Goal: Task Accomplishment & Management: Manage account settings

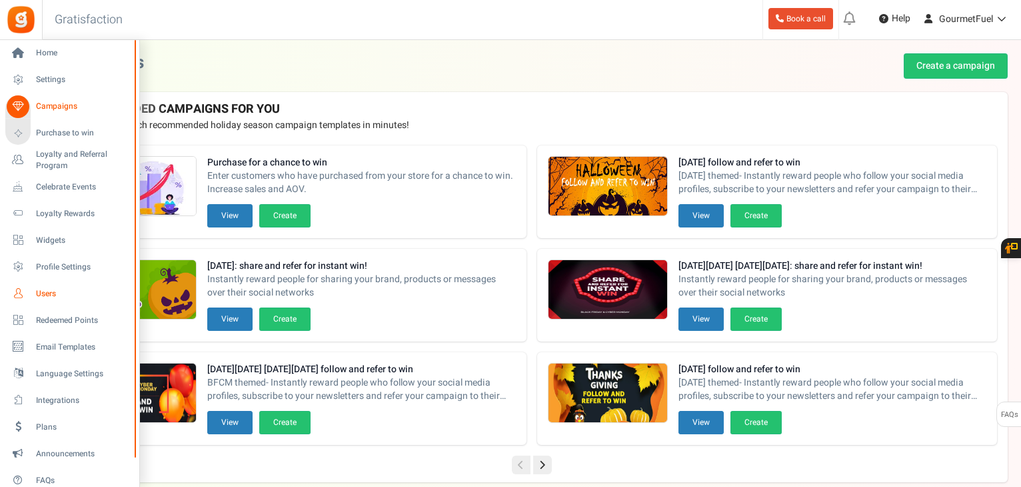
click at [51, 294] on span "Users" at bounding box center [82, 293] width 93 height 11
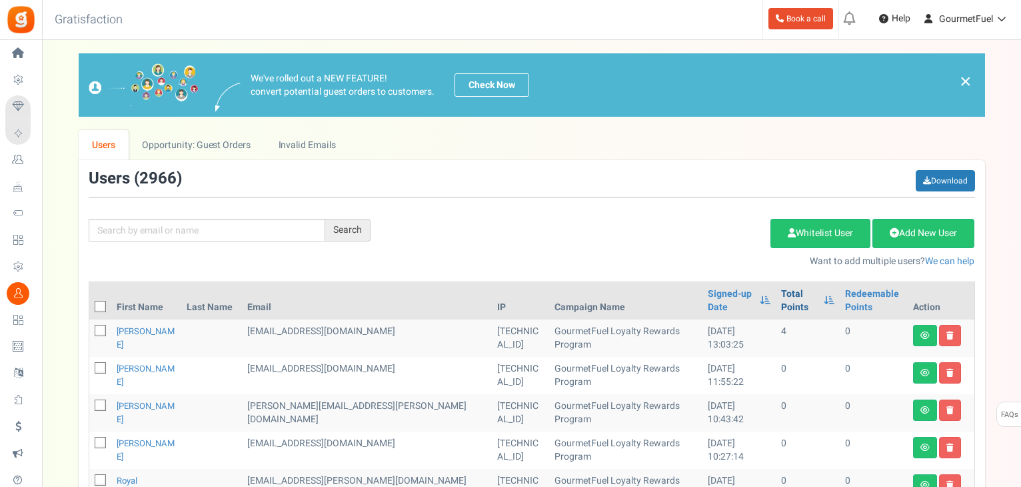
click at [781, 291] on link "Total Points" at bounding box center [798, 300] width 35 height 27
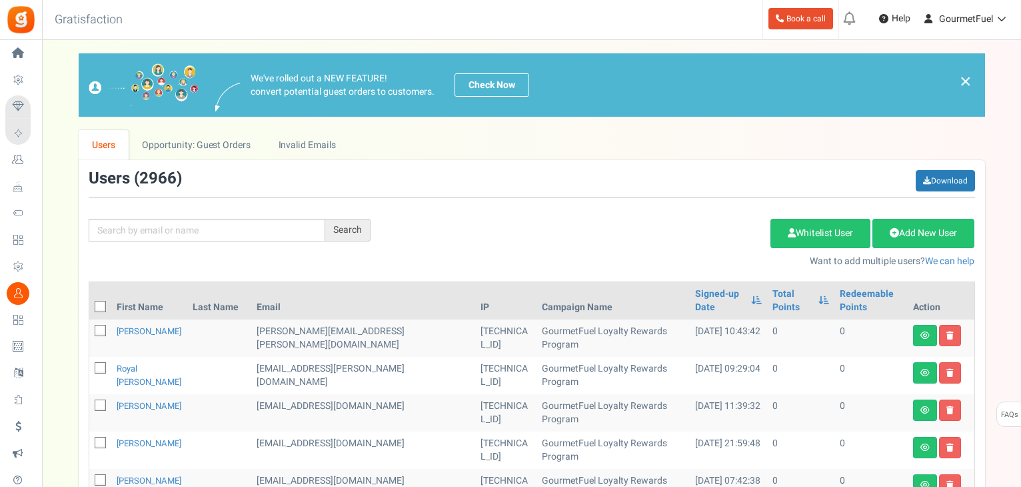
click at [99, 307] on icon at bounding box center [101, 307] width 9 height 9
click at [90, 307] on input "checkbox" at bounding box center [85, 307] width 9 height 9
checkbox input "true"
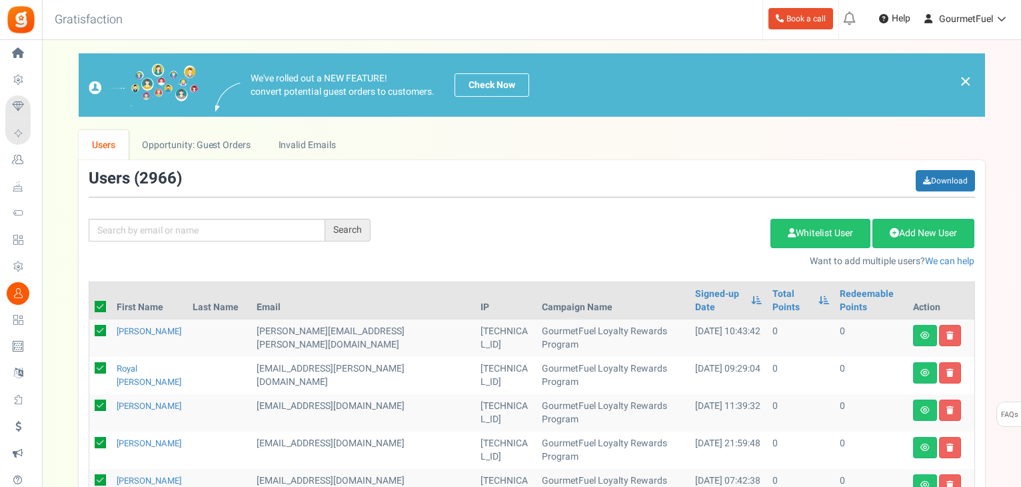
checkbox input "true"
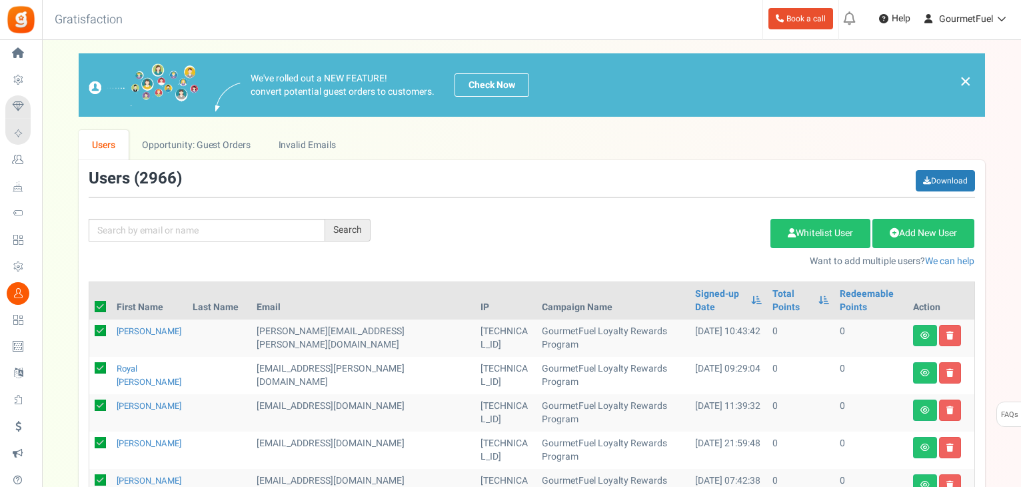
checkbox input "true"
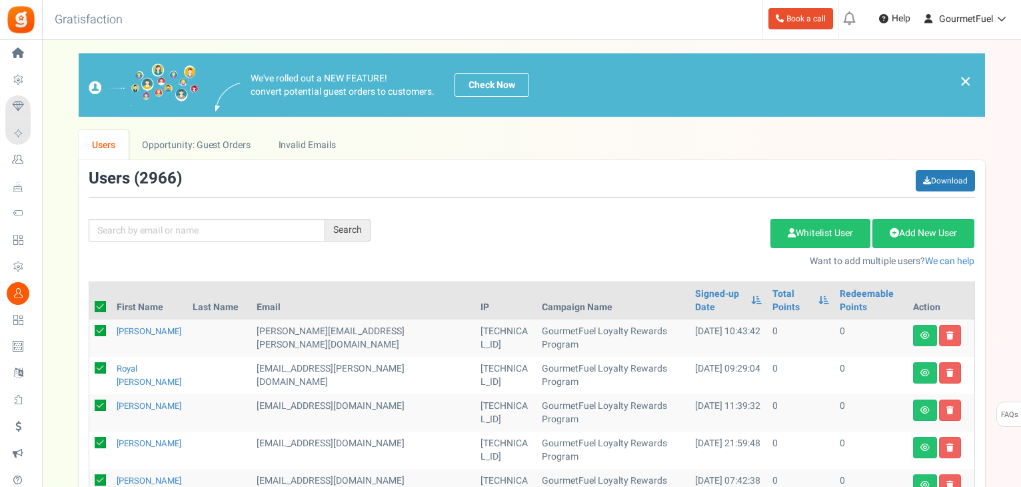
checkbox input "true"
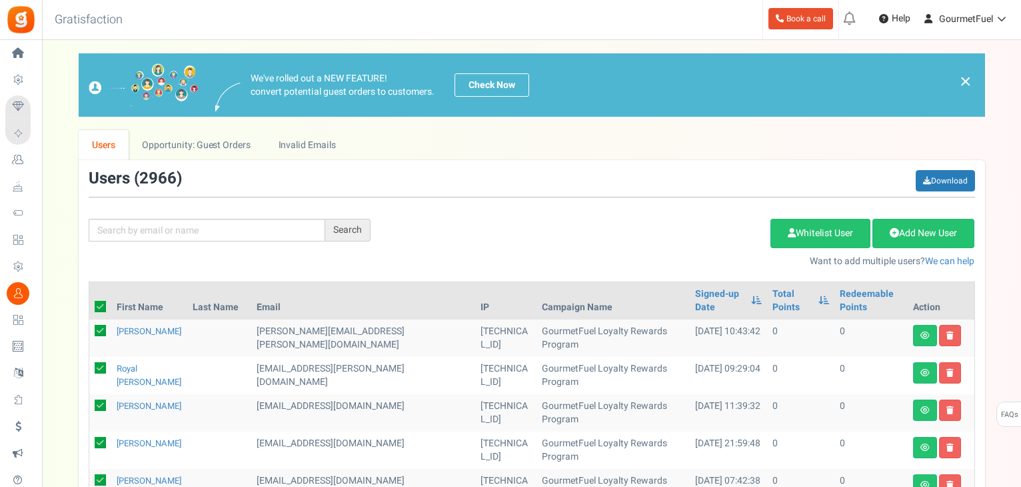
checkbox input "true"
click at [699, 235] on link "Delete Selected Users" at bounding box center [704, 233] width 130 height 29
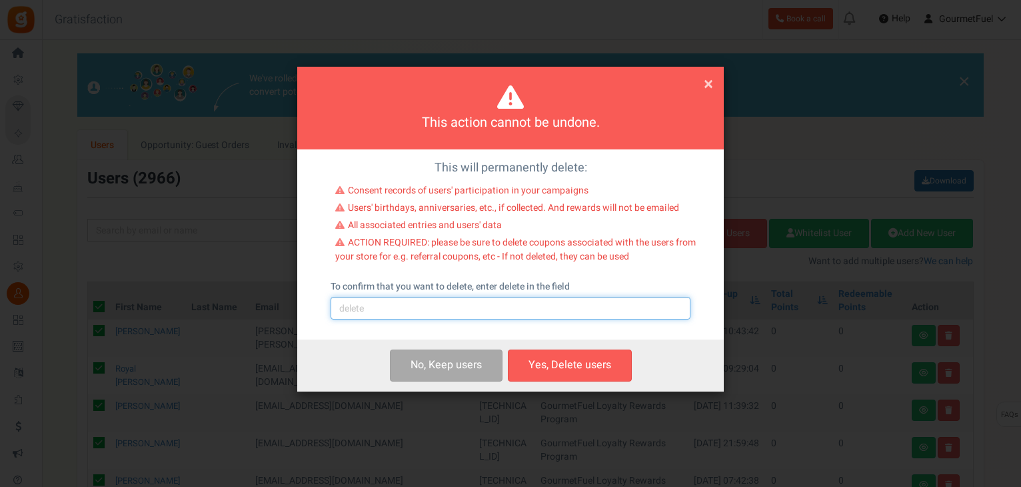
click at [391, 306] on input "text" at bounding box center [511, 308] width 360 height 23
type input "delete"
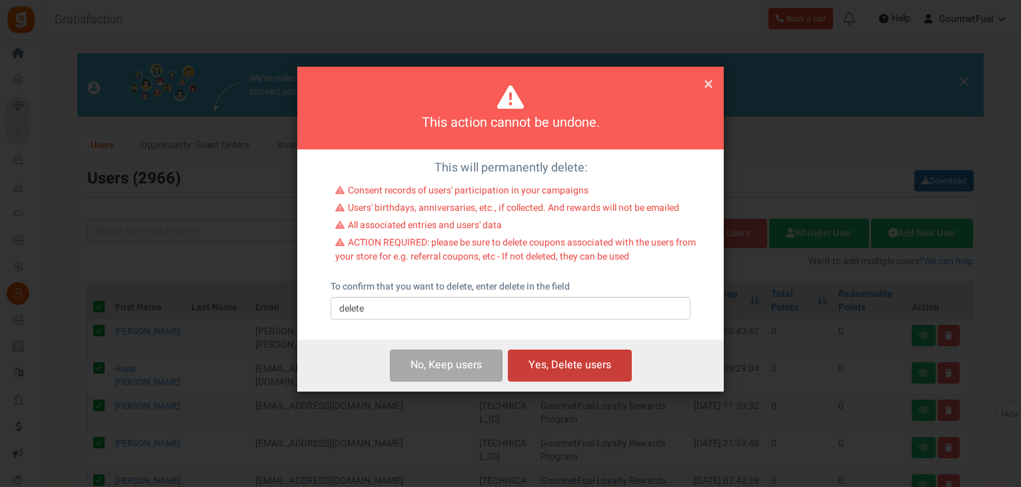
click at [586, 369] on button "Yes, Delete users" at bounding box center [570, 364] width 124 height 31
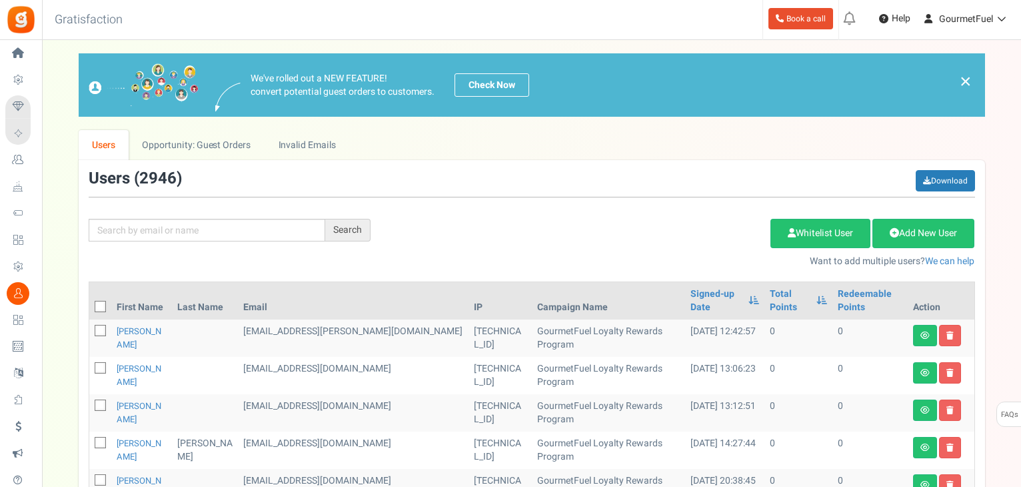
click at [98, 301] on span at bounding box center [100, 306] width 11 height 11
click at [90, 303] on input "checkbox" at bounding box center [85, 307] width 9 height 9
checkbox input "true"
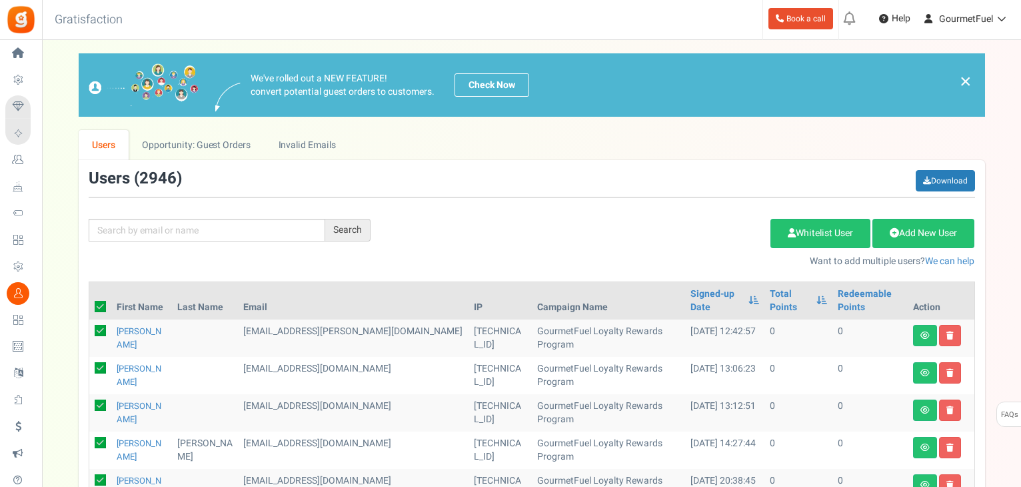
checkbox input "true"
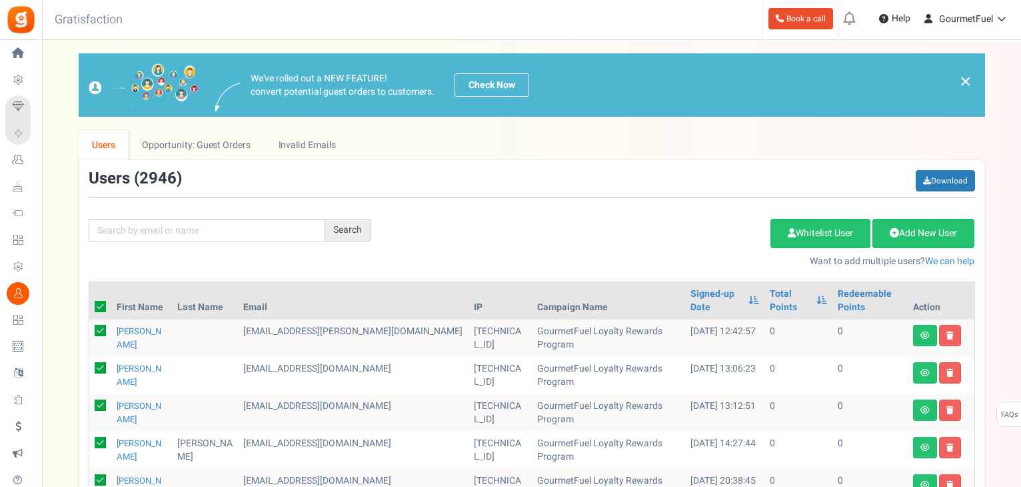
checkbox input "true"
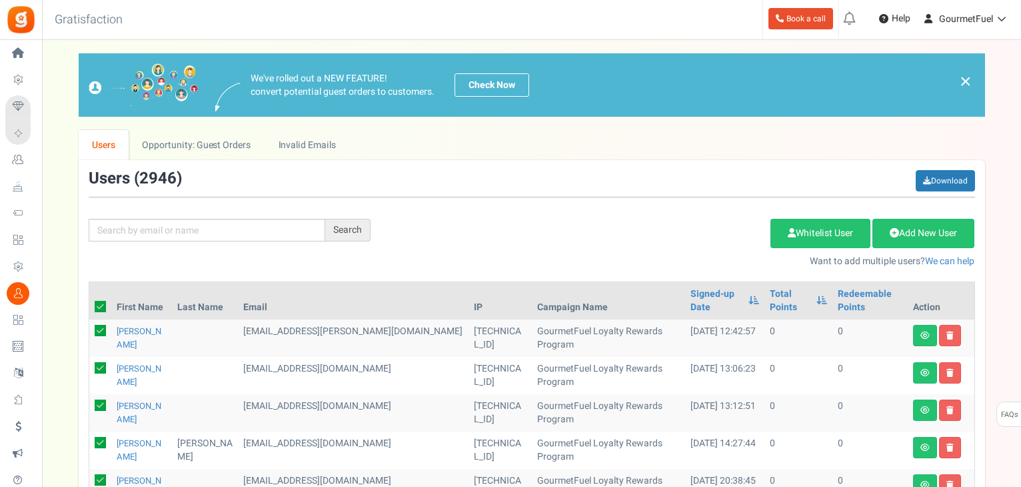
checkbox input "true"
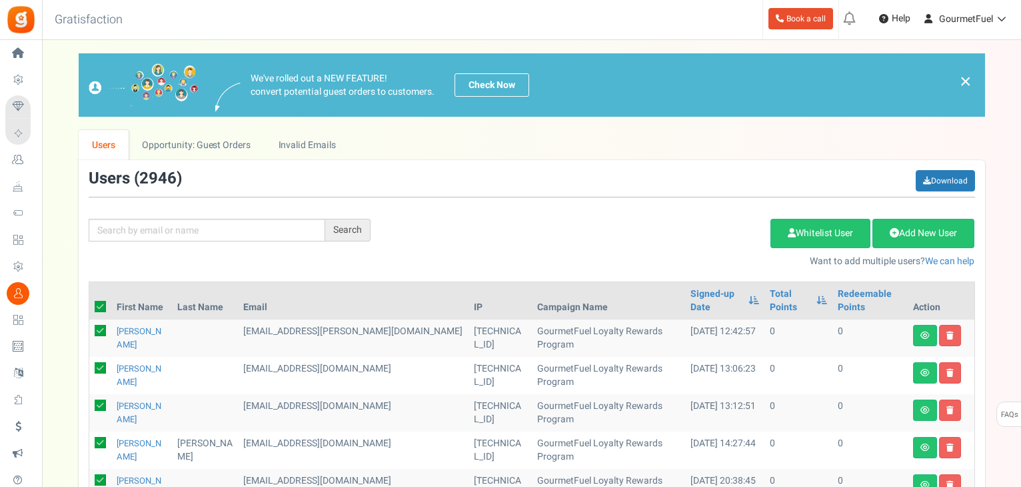
checkbox input "true"
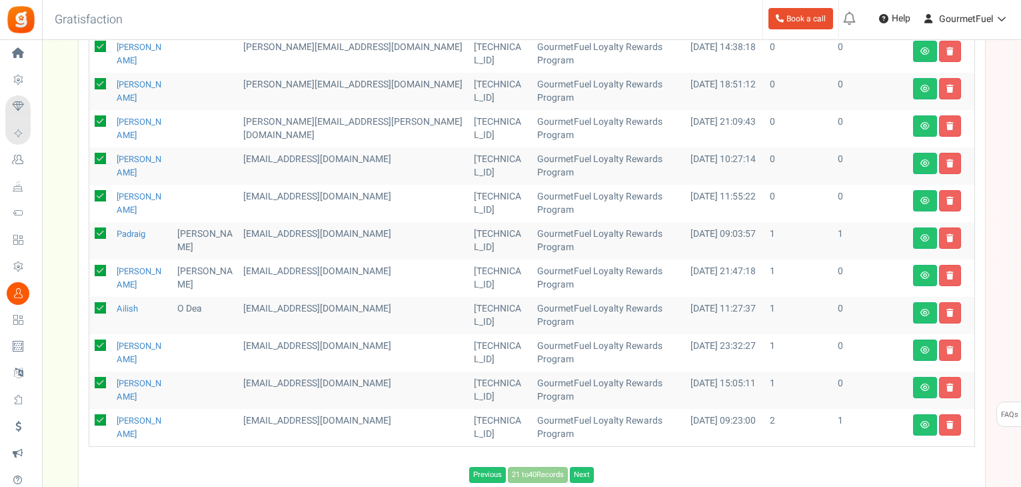
scroll to position [705, 0]
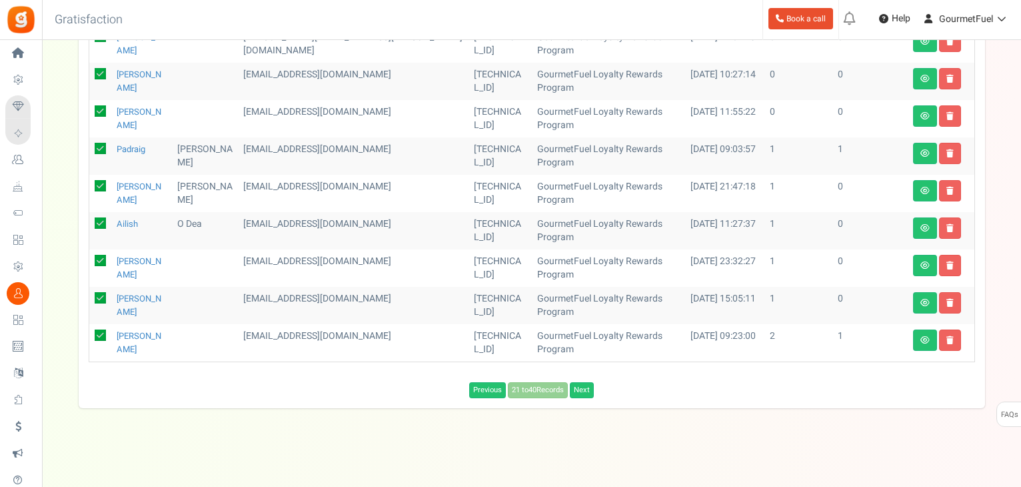
click at [98, 297] on icon at bounding box center [100, 297] width 11 height 11
click at [90, 297] on input "checkbox" at bounding box center [85, 299] width 9 height 9
checkbox input "false"
click at [97, 334] on icon at bounding box center [100, 334] width 11 height 11
click at [90, 334] on input "checkbox" at bounding box center [85, 336] width 9 height 9
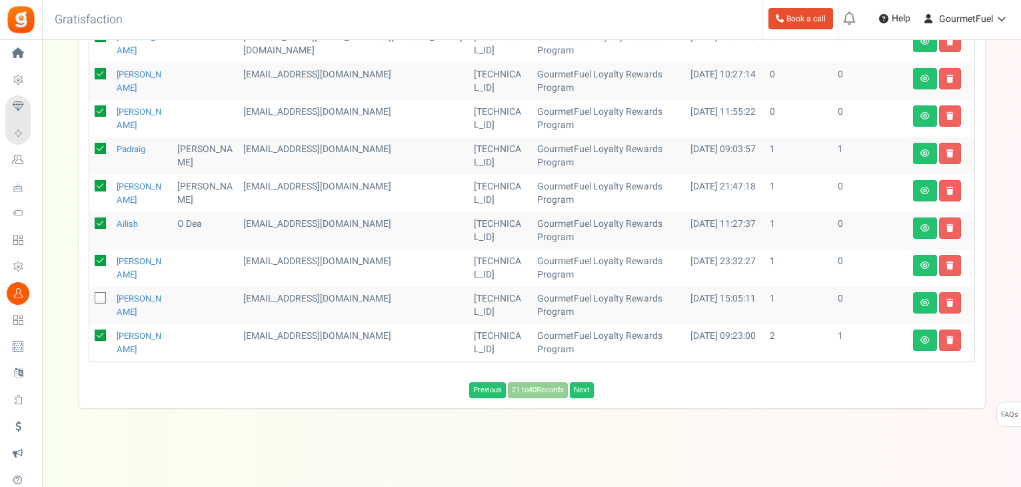
checkbox input "false"
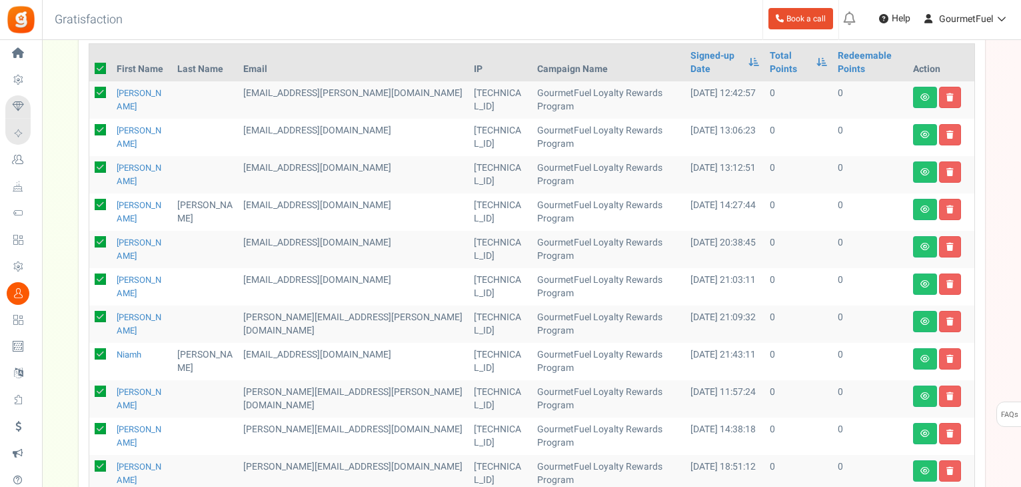
scroll to position [0, 0]
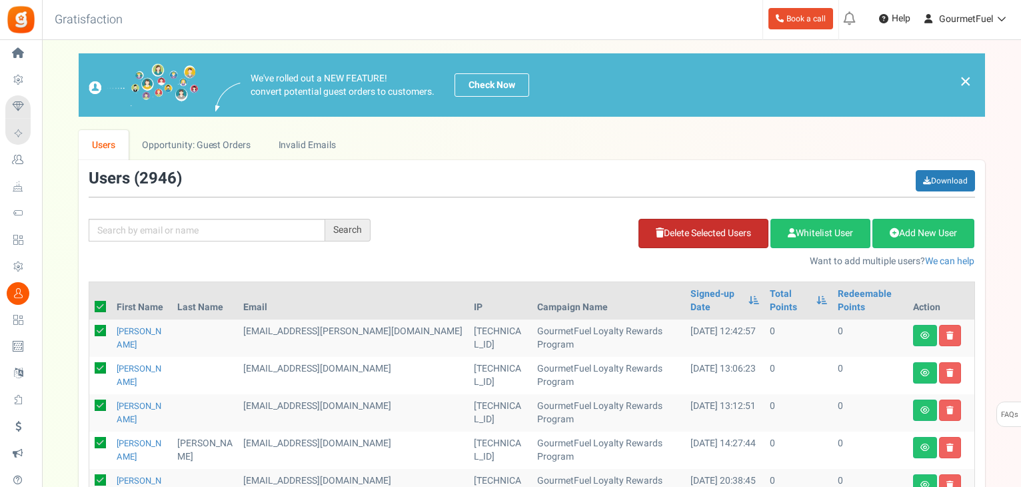
click at [718, 234] on link "Delete Selected Users" at bounding box center [704, 233] width 130 height 29
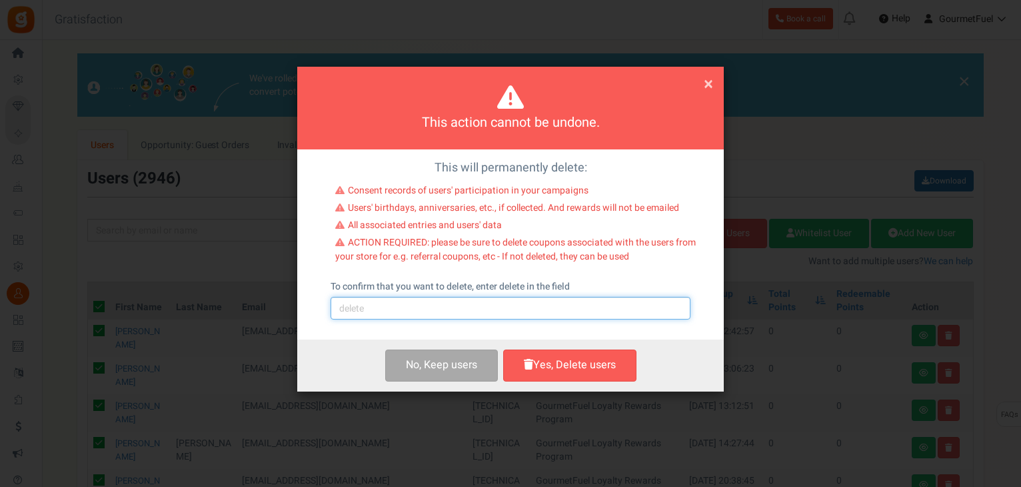
click at [499, 307] on input "text" at bounding box center [511, 308] width 360 height 23
type input "delete"
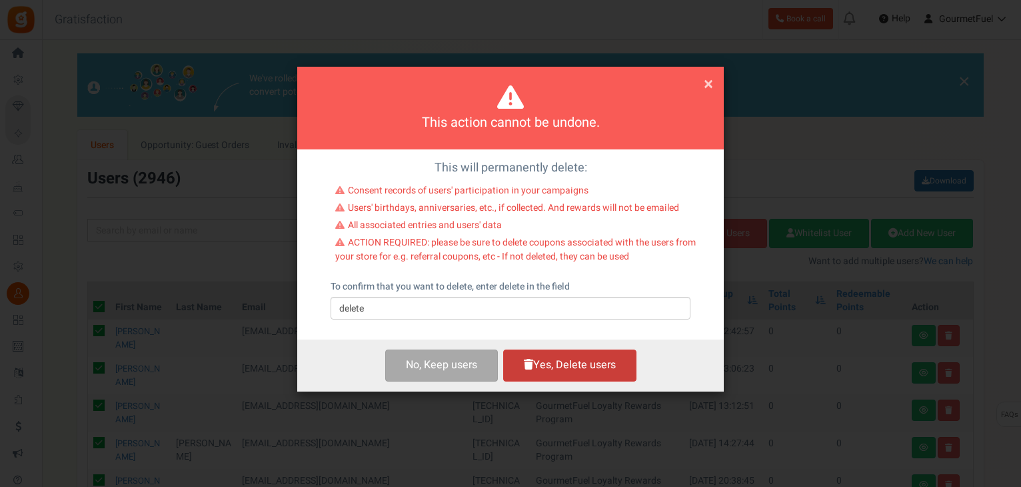
click at [560, 363] on button "Yes, Delete users" at bounding box center [569, 364] width 133 height 31
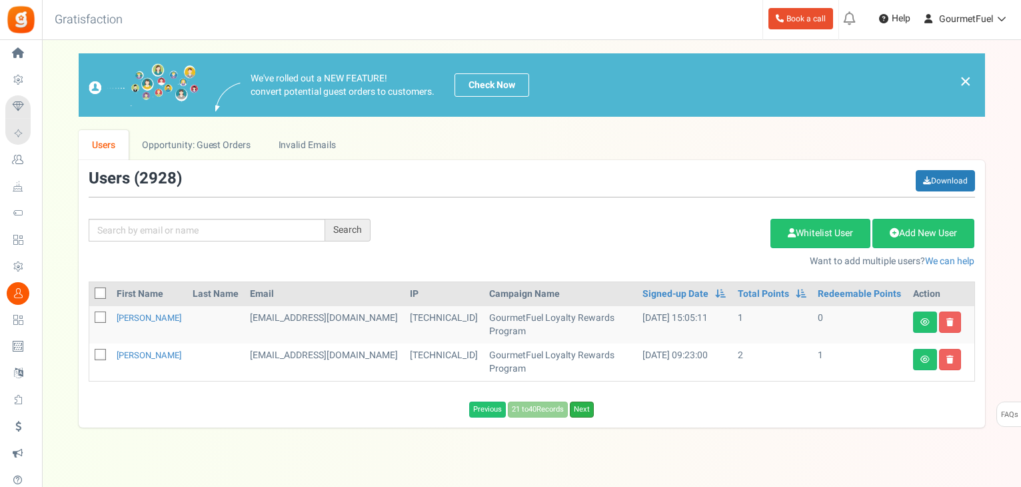
click at [578, 409] on link "Next" at bounding box center [582, 409] width 24 height 16
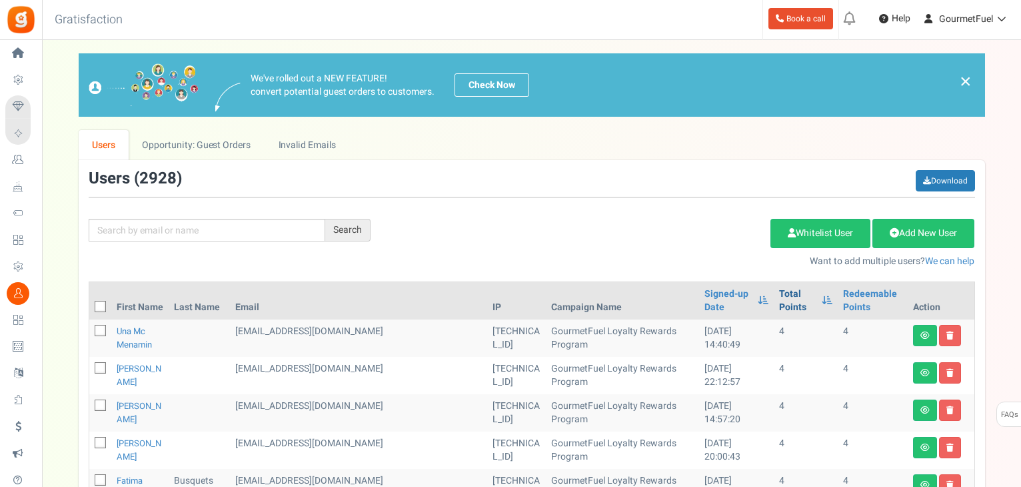
click at [779, 303] on link "Total Points" at bounding box center [797, 300] width 37 height 27
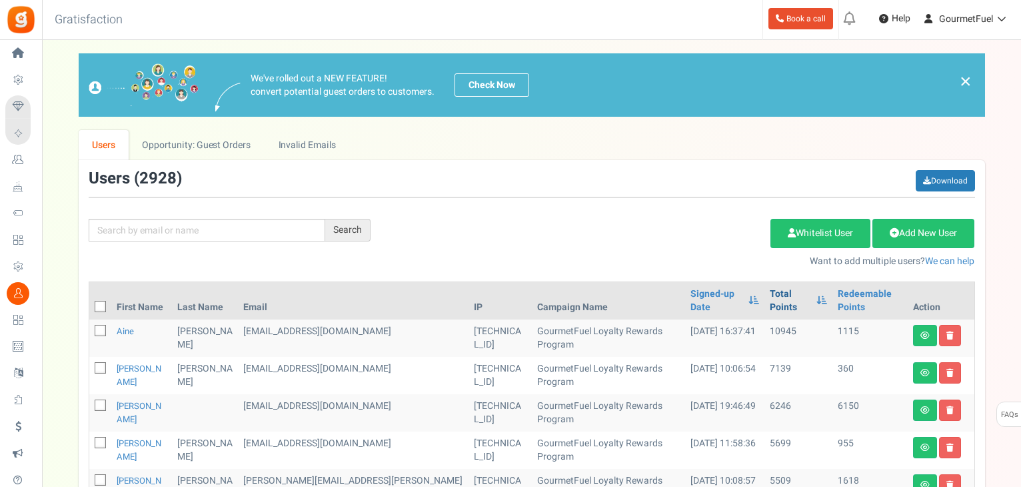
click at [770, 291] on link "Total Points" at bounding box center [790, 300] width 40 height 27
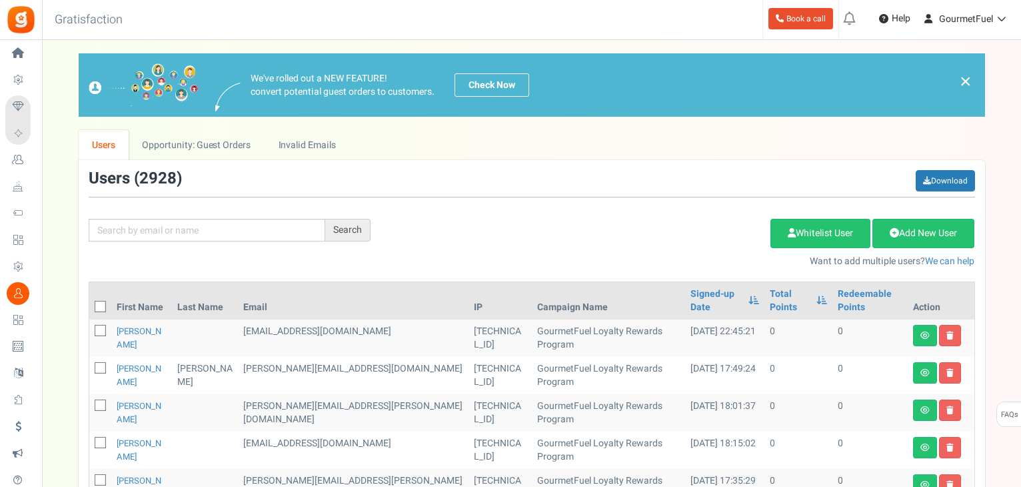
click at [97, 303] on icon at bounding box center [101, 307] width 9 height 9
click at [90, 303] on input "checkbox" at bounding box center [85, 307] width 9 height 9
checkbox input "true"
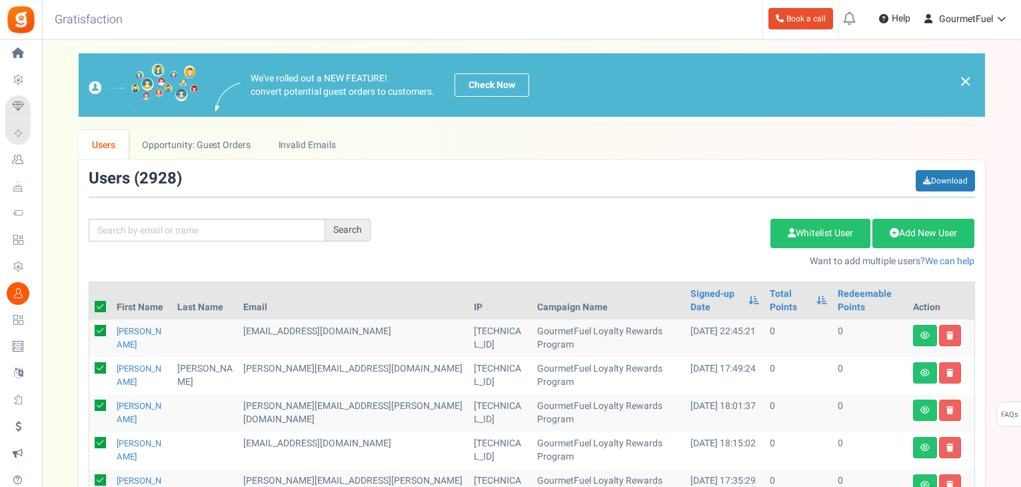
checkbox input "true"
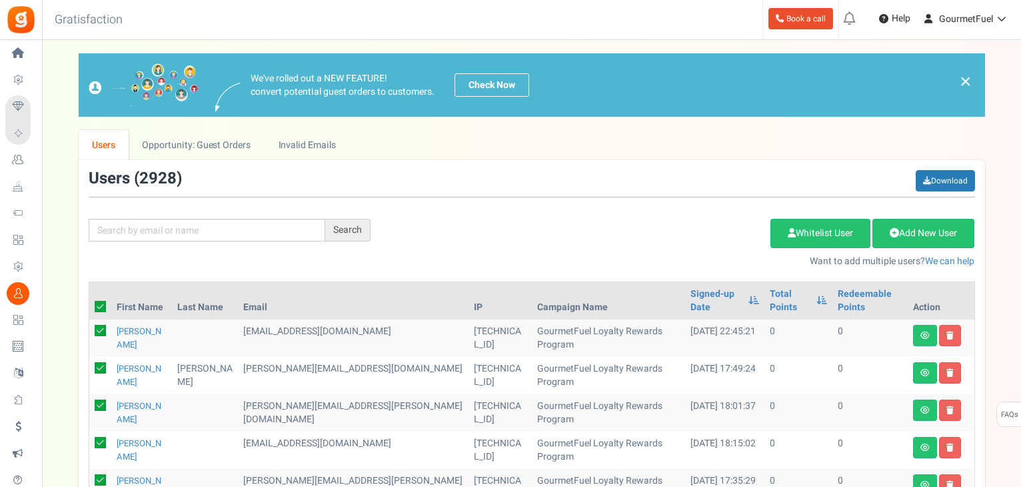
checkbox input "true"
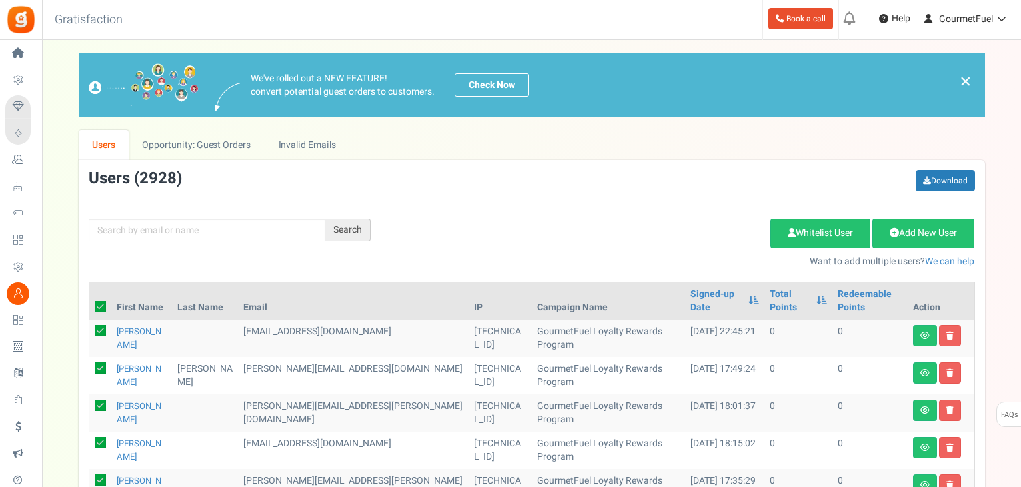
checkbox input "true"
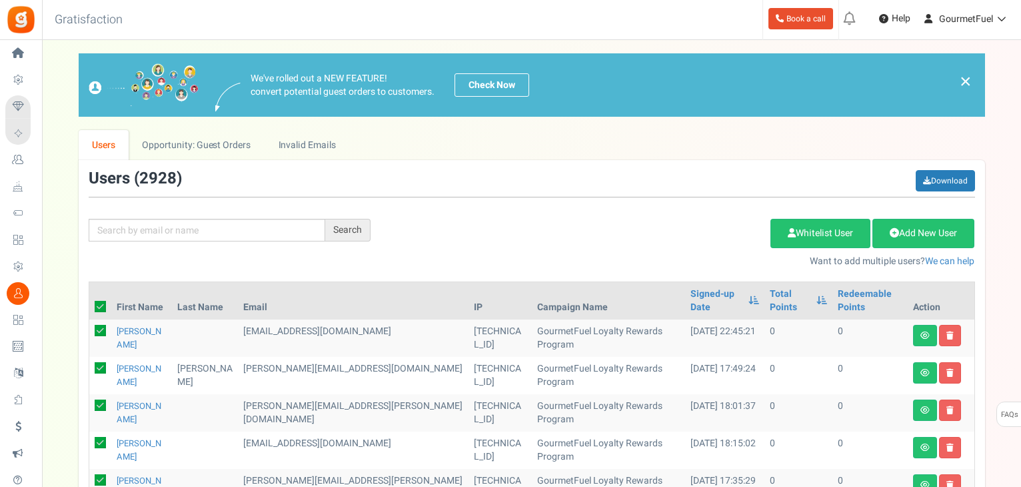
checkbox input "true"
click at [705, 238] on link "Delete Selected Users" at bounding box center [704, 233] width 130 height 29
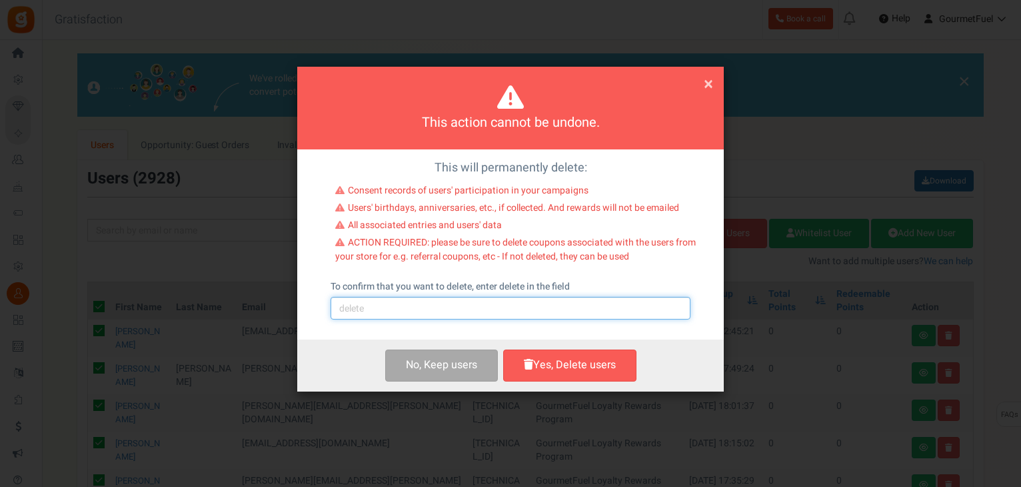
click at [425, 310] on input "text" at bounding box center [511, 308] width 360 height 23
type input "delete"
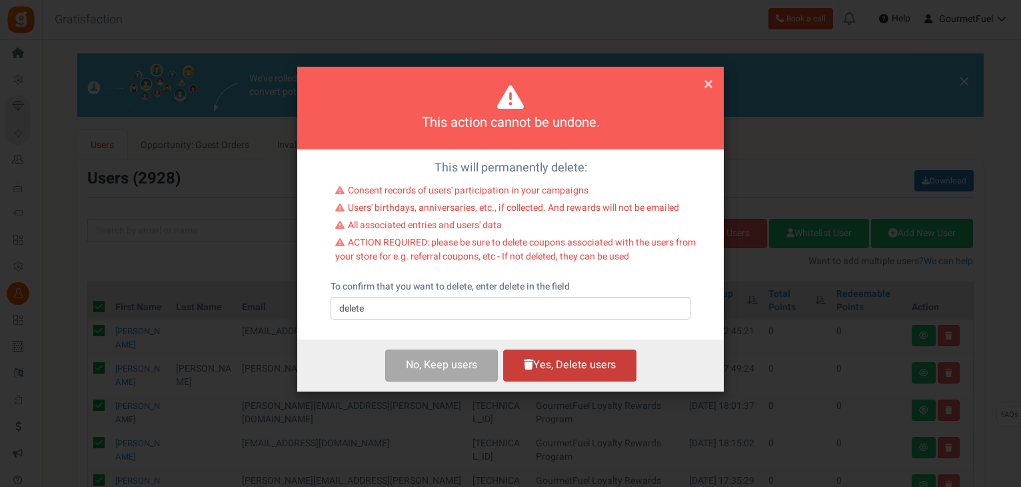
click at [568, 372] on button "Yes, Delete users" at bounding box center [569, 364] width 133 height 31
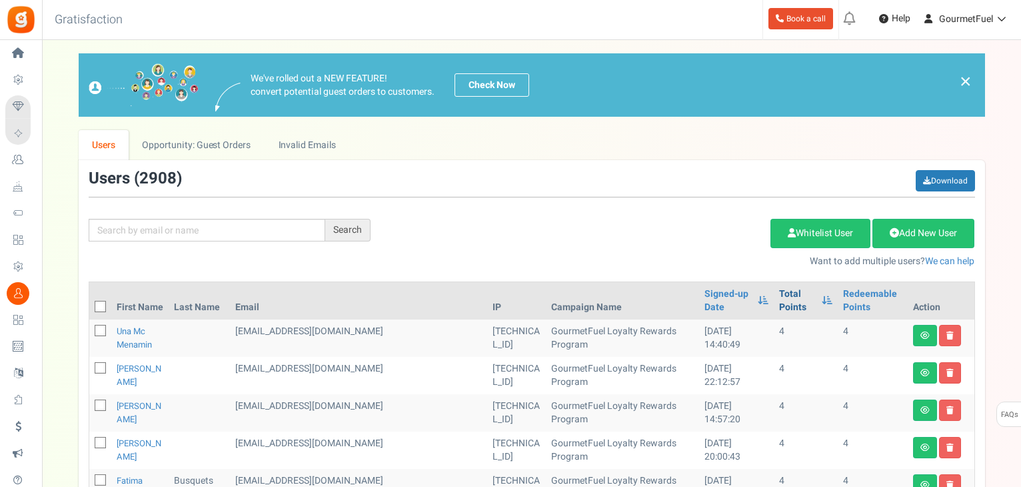
click at [779, 305] on link "Total Points" at bounding box center [797, 300] width 37 height 27
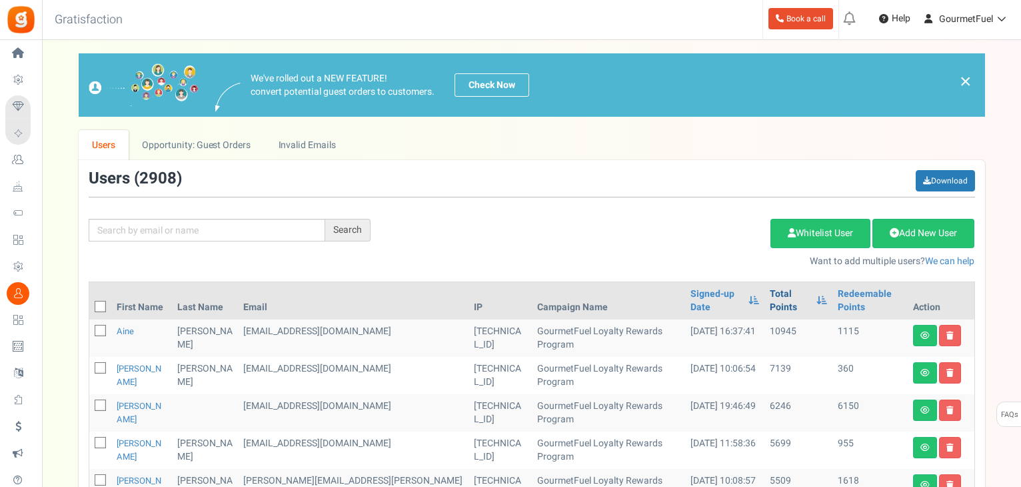
click at [770, 294] on link "Total Points" at bounding box center [790, 300] width 40 height 27
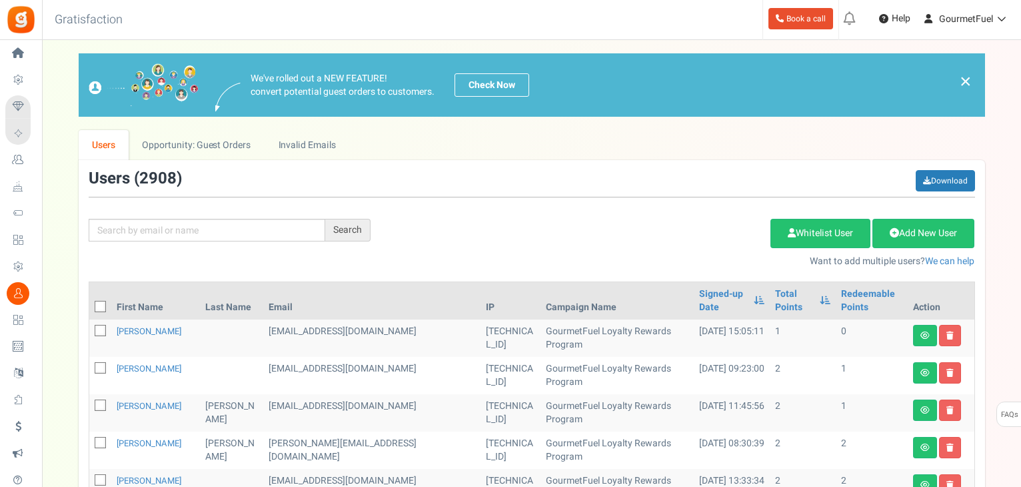
click at [98, 304] on icon at bounding box center [101, 307] width 9 height 9
click at [90, 304] on input "checkbox" at bounding box center [85, 307] width 9 height 9
checkbox input "true"
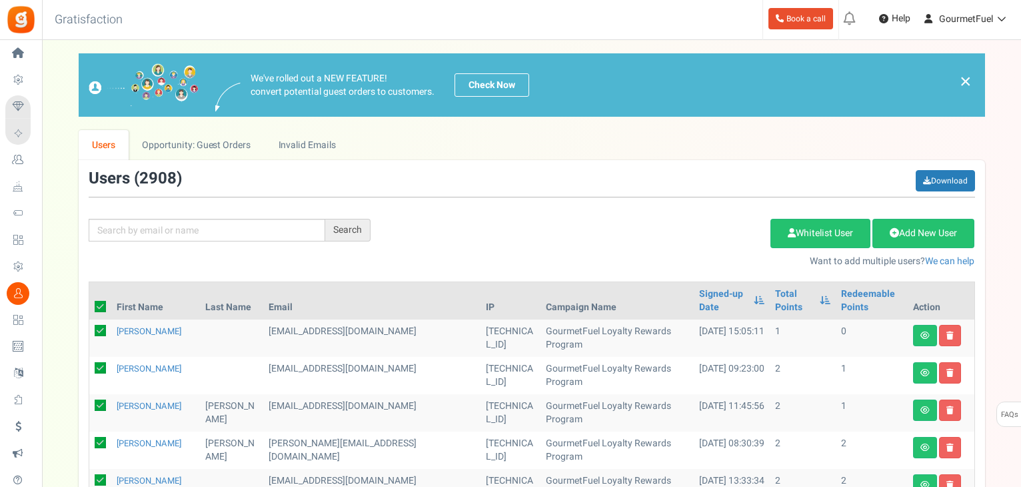
checkbox input "true"
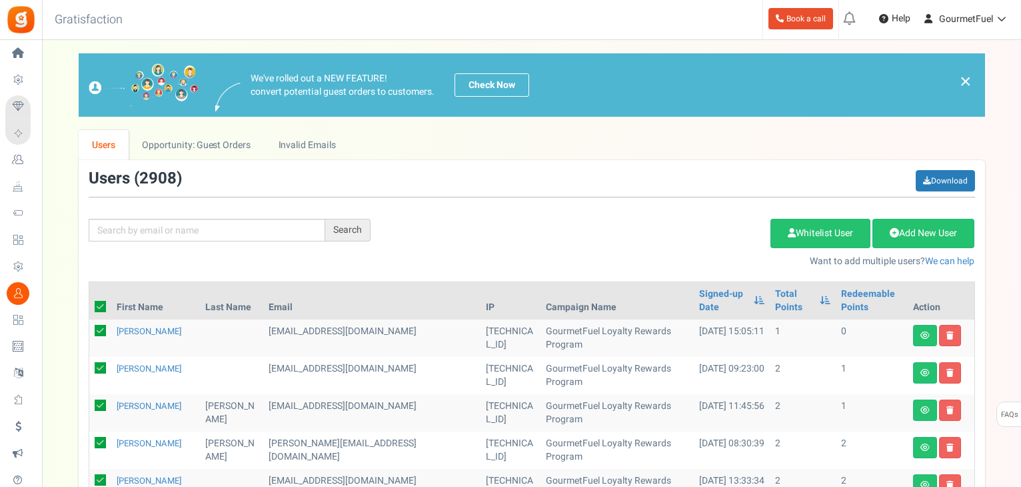
checkbox input "true"
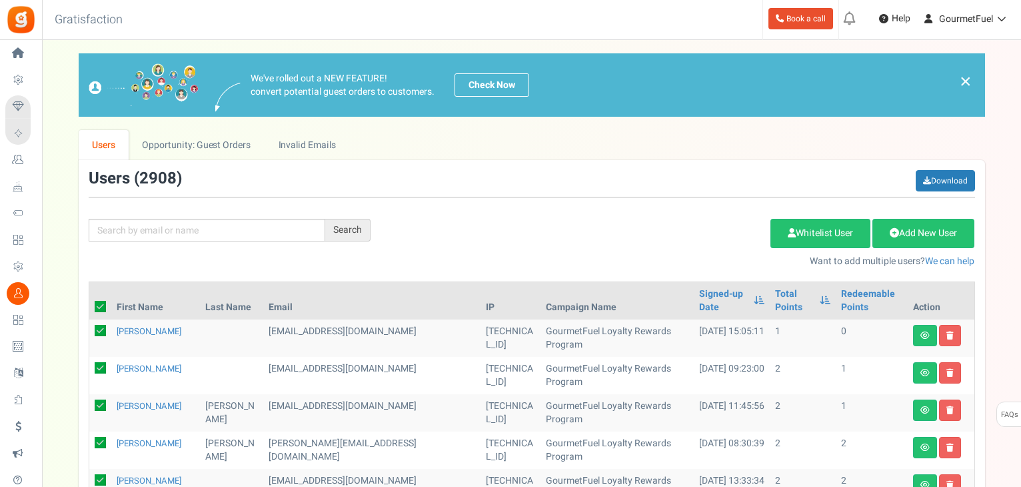
checkbox input "true"
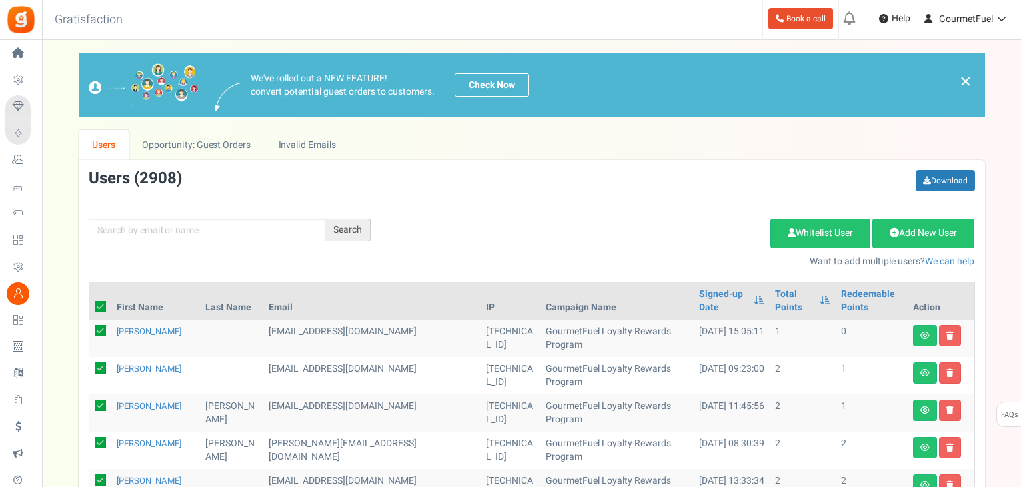
checkbox input "true"
click at [683, 235] on link "Delete Selected Users" at bounding box center [704, 233] width 130 height 29
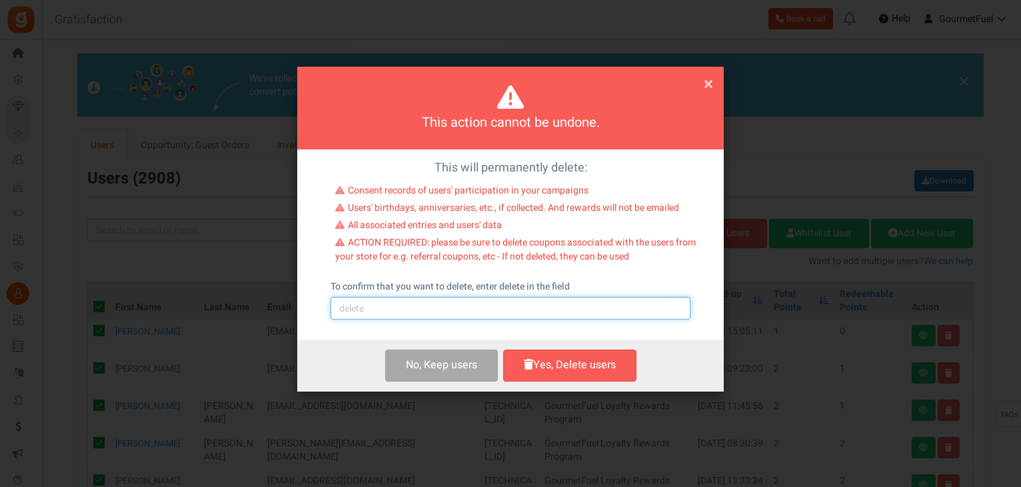
drag, startPoint x: 478, startPoint y: 315, endPoint x: 449, endPoint y: 318, distance: 29.5
click at [477, 315] on input "text" at bounding box center [511, 308] width 360 height 23
type input "delete"
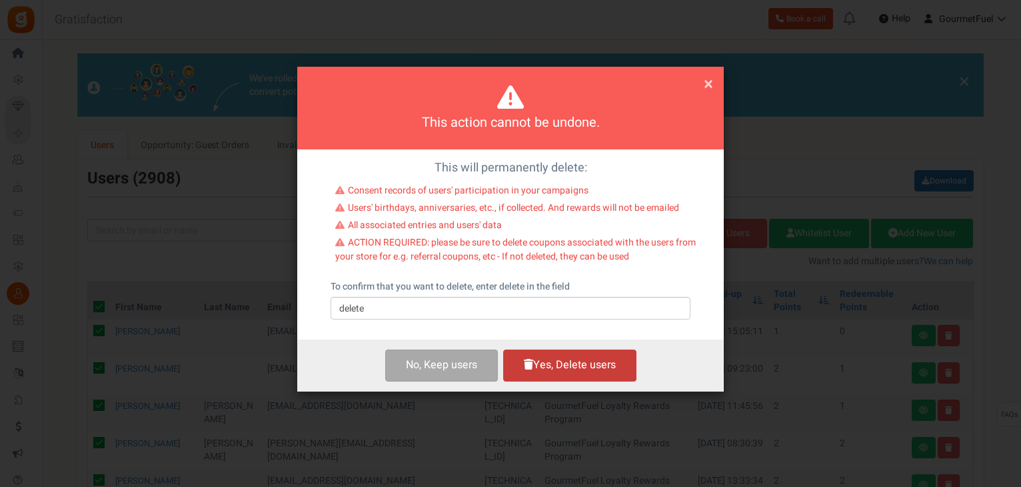
click at [547, 368] on button "Yes, Delete users" at bounding box center [569, 364] width 133 height 31
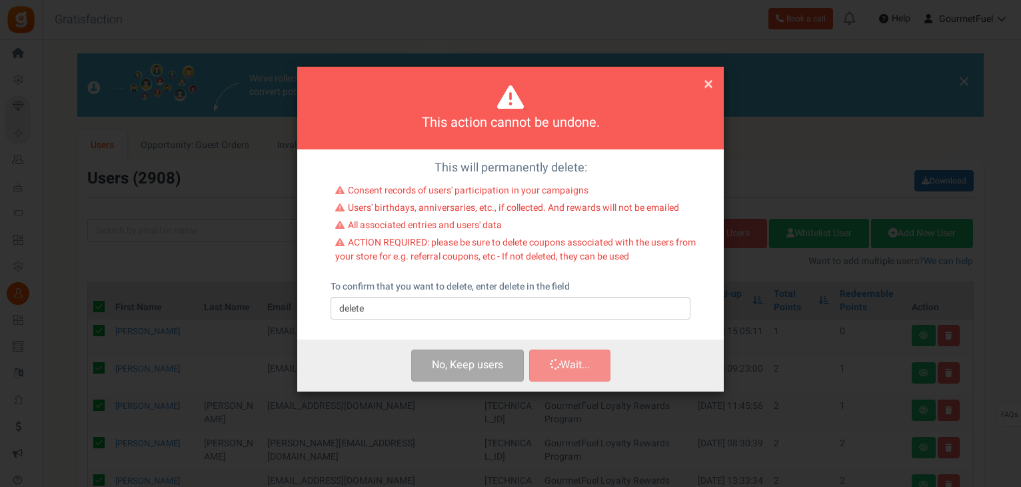
checkbox input "false"
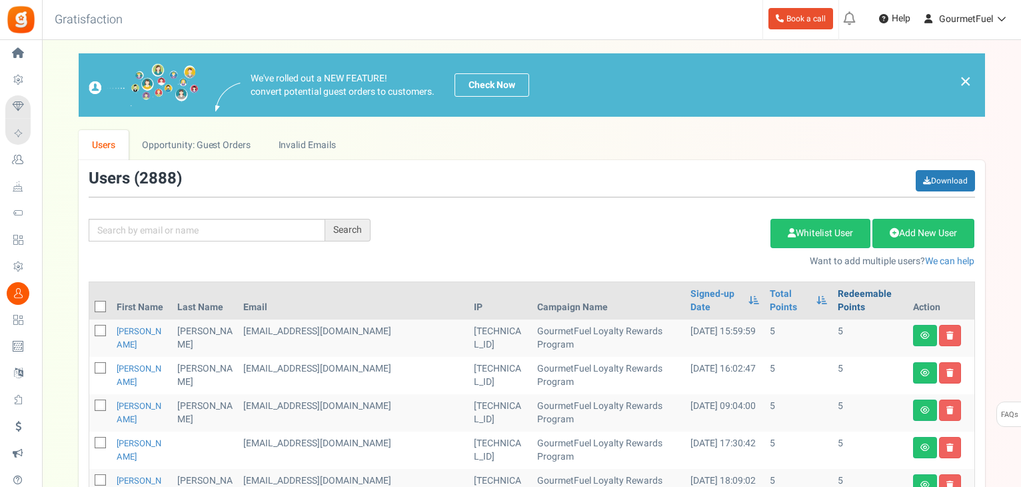
click at [844, 293] on link "Redeemable Points" at bounding box center [870, 300] width 65 height 27
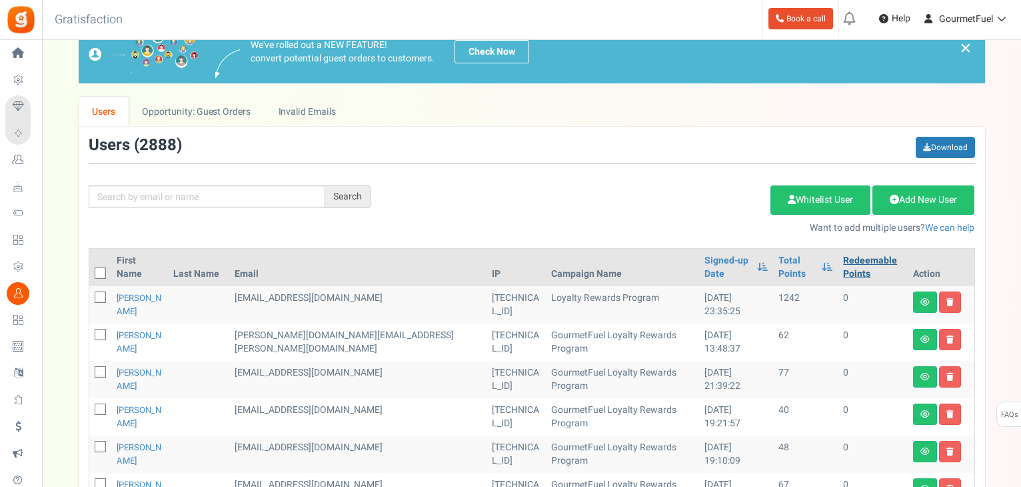
scroll to position [27, 0]
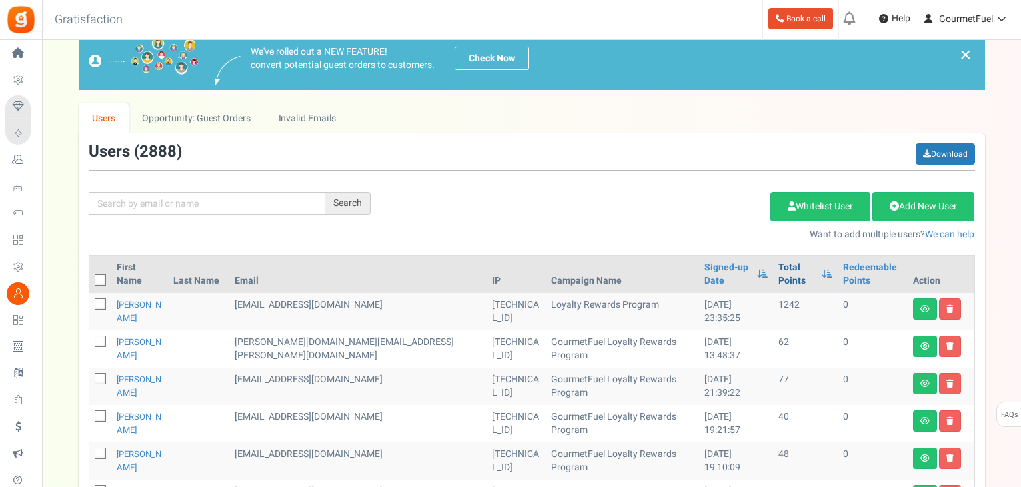
click at [779, 267] on link "Total Points" at bounding box center [797, 274] width 37 height 27
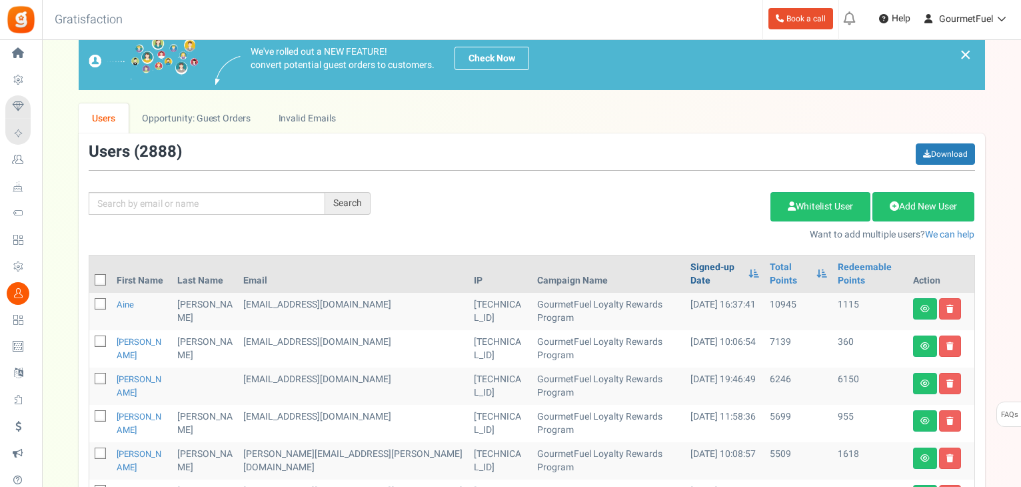
click at [691, 267] on link "Signed-up Date" at bounding box center [716, 274] width 51 height 27
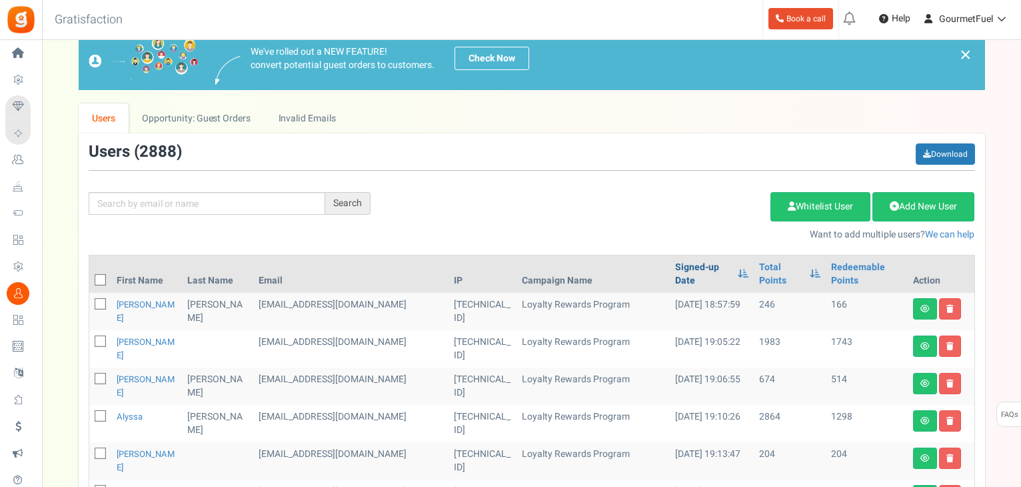
click at [675, 267] on link "Signed-up Date" at bounding box center [703, 274] width 56 height 27
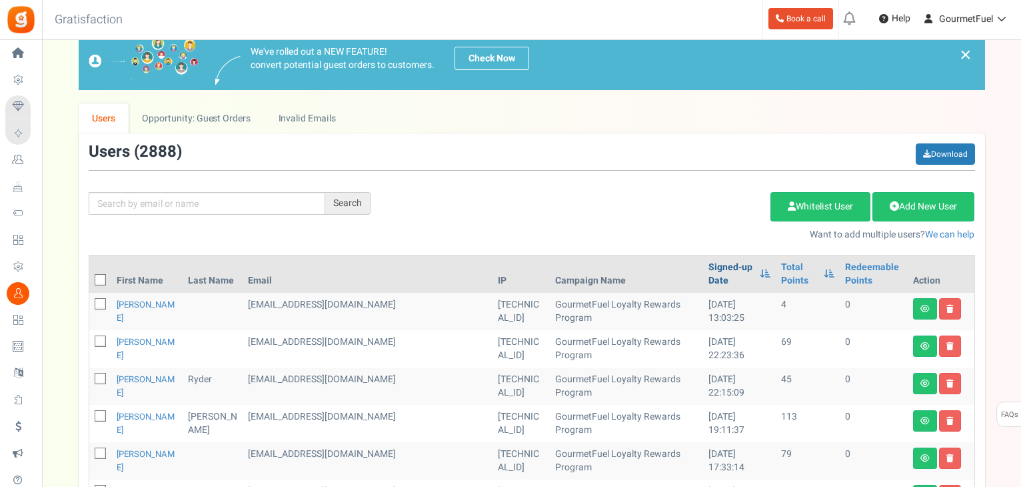
click at [709, 277] on link "Signed-up Date" at bounding box center [731, 274] width 45 height 27
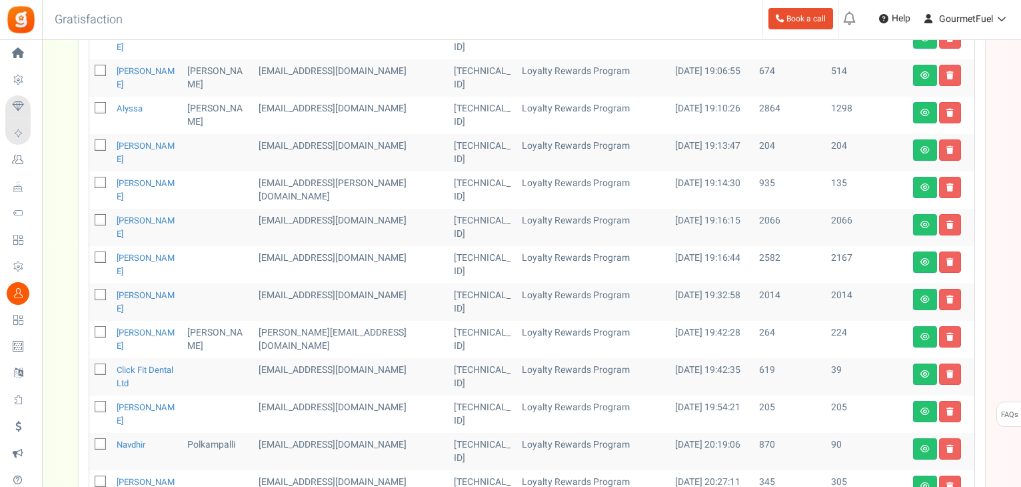
scroll to position [160, 0]
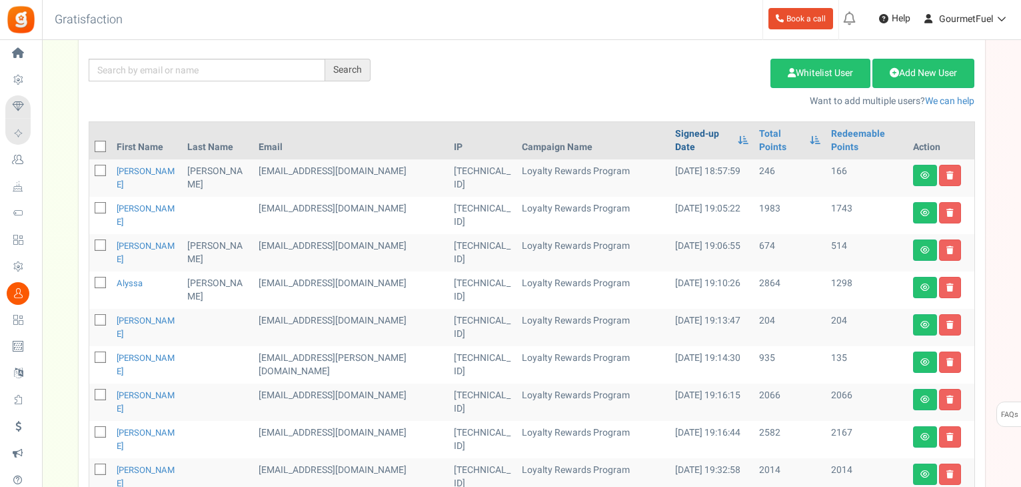
click at [675, 131] on link "Signed-up Date" at bounding box center [703, 140] width 56 height 27
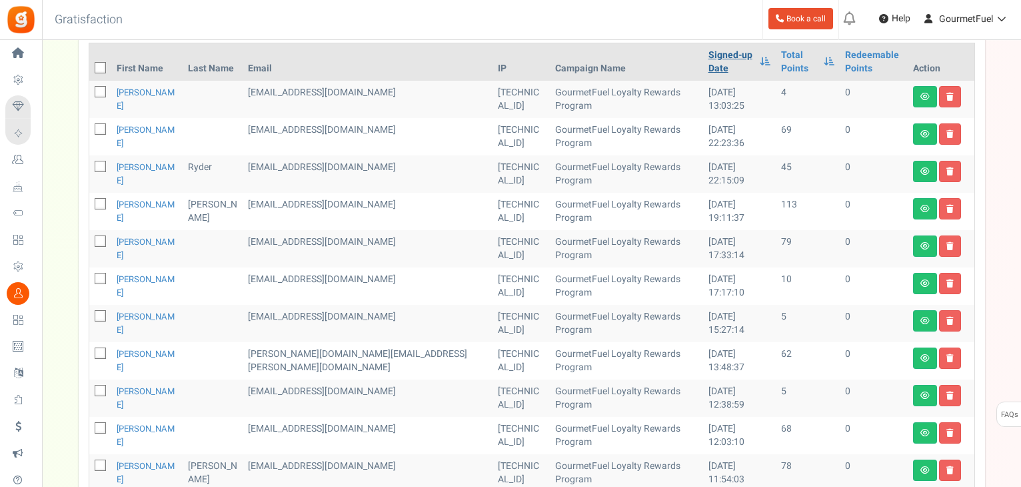
scroll to position [0, 0]
